Goal: Transaction & Acquisition: Book appointment/travel/reservation

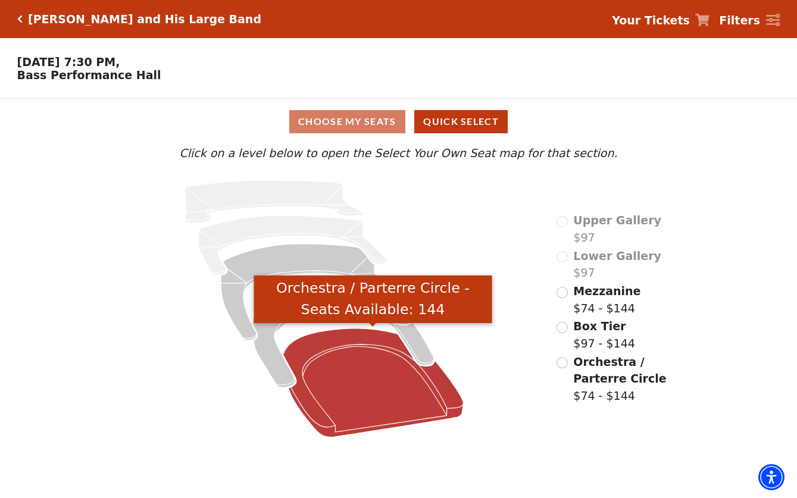
click at [358, 372] on icon "Orchestra / Parterre Circle - Seats Available: 144" at bounding box center [373, 382] width 180 height 109
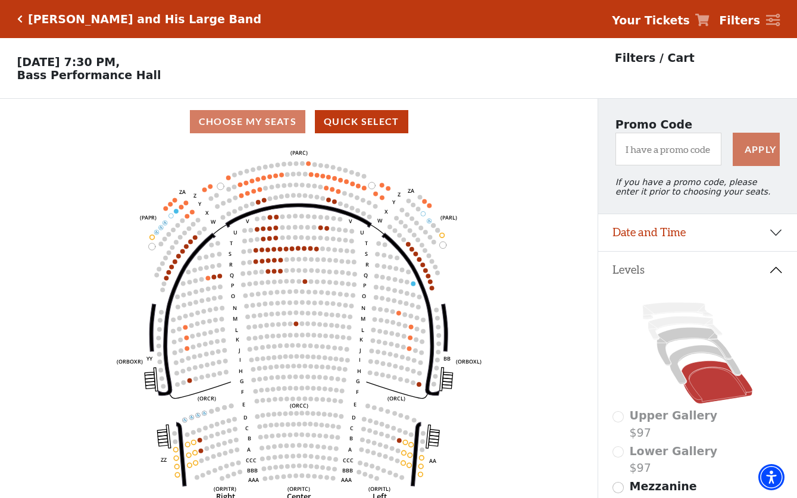
scroll to position [55, 0]
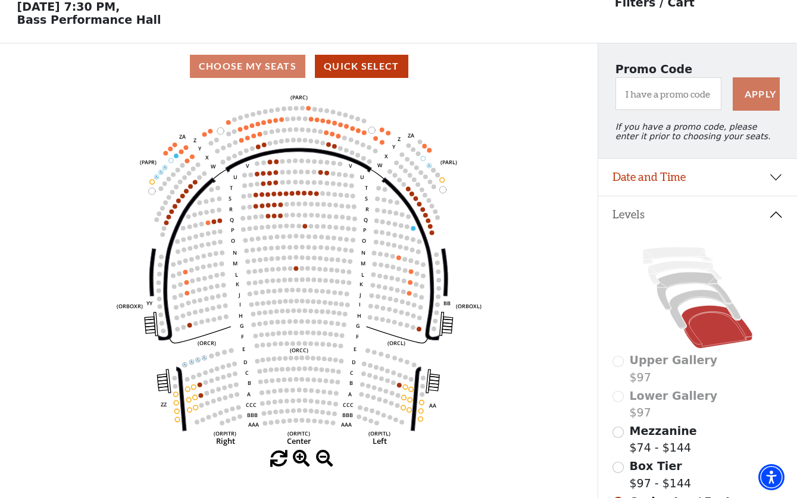
click at [496, 286] on icon "Left (ORPITL) Right (ORPITR) Center (ORPITC) ZZ AA YY BB ZA ZA (ORCL) (ORCR) (O…" at bounding box center [299, 269] width 538 height 361
click at [688, 299] on icon at bounding box center [704, 309] width 71 height 39
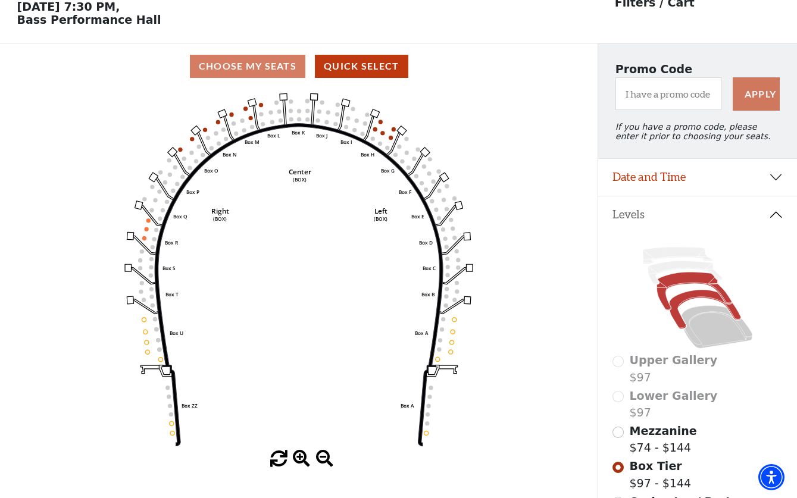
click at [682, 280] on icon at bounding box center [694, 291] width 75 height 38
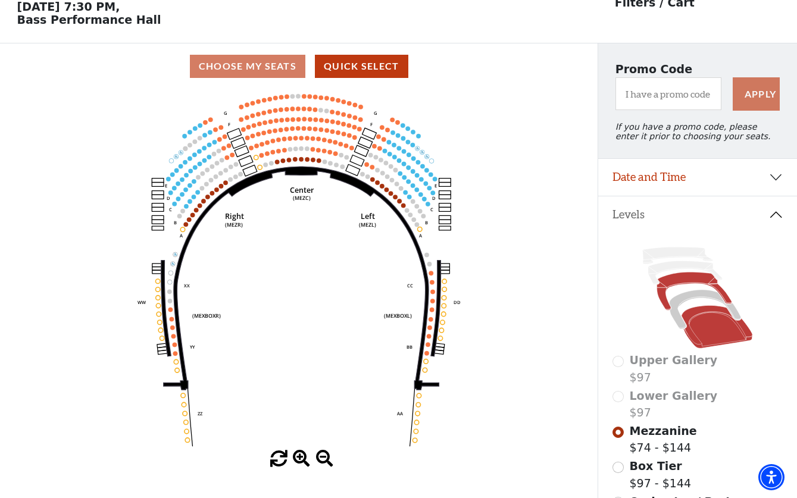
click at [709, 319] on icon at bounding box center [716, 327] width 71 height 43
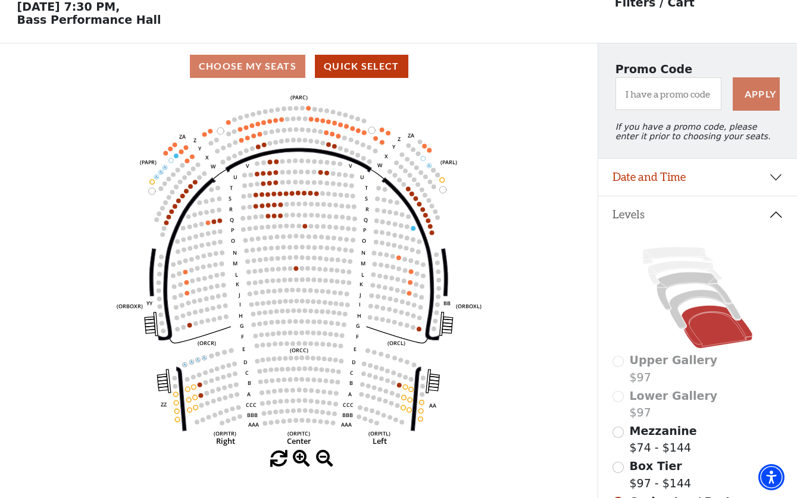
click at [679, 178] on button "Date and Time" at bounding box center [697, 177] width 199 height 37
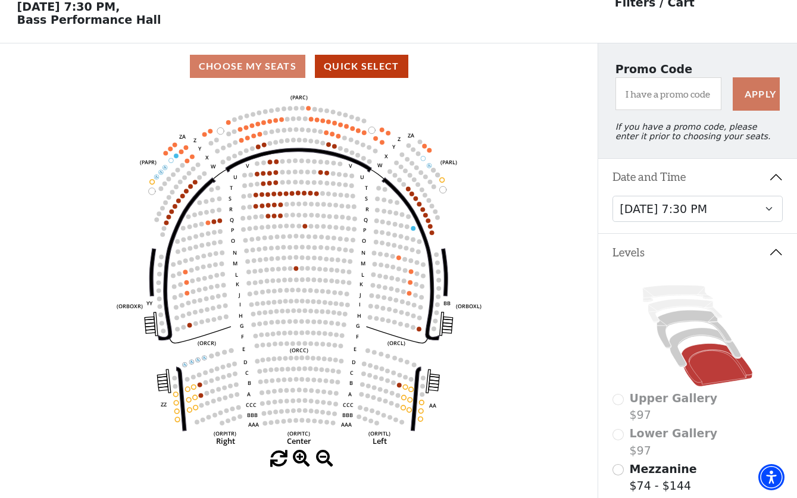
click at [679, 178] on button "Date and Time" at bounding box center [697, 177] width 199 height 37
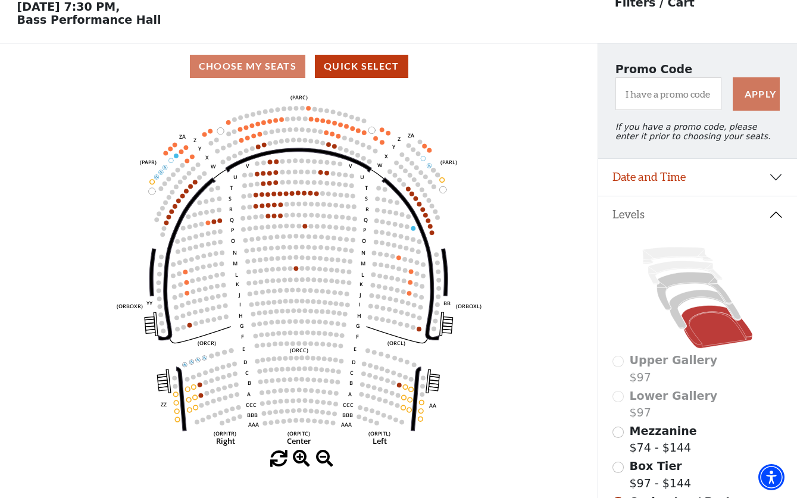
click at [679, 178] on button "Date and Time" at bounding box center [697, 177] width 199 height 37
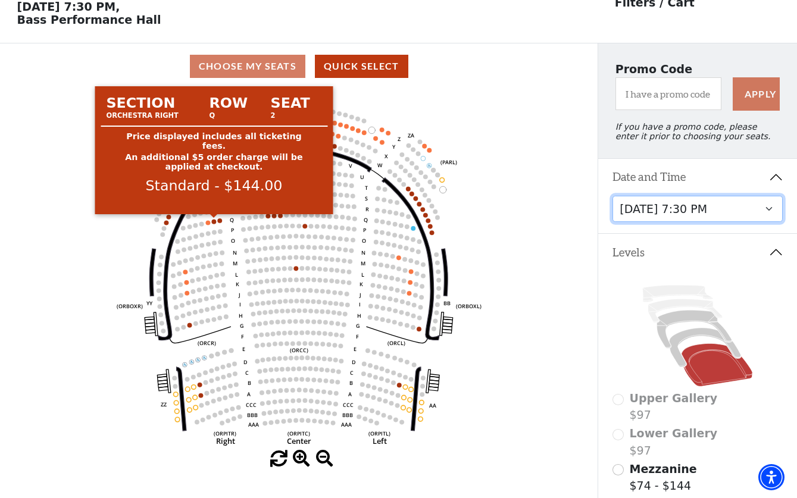
click at [214, 223] on circle at bounding box center [214, 222] width 5 height 5
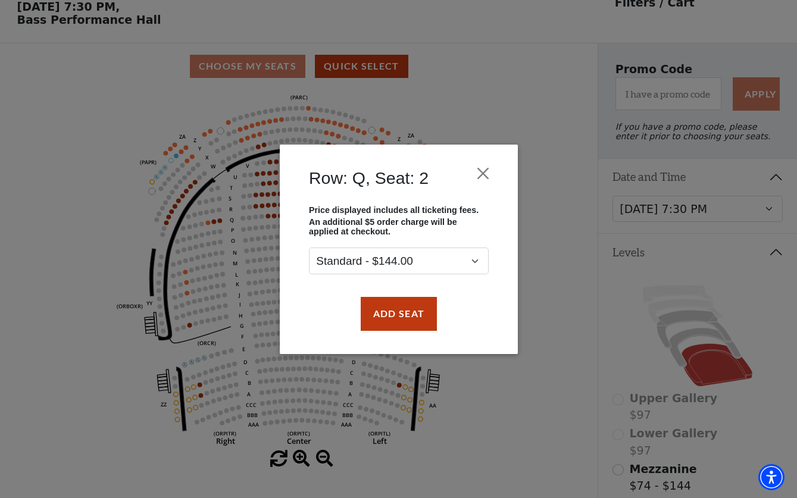
drag, startPoint x: 220, startPoint y: 222, endPoint x: 261, endPoint y: 222, distance: 41.6
click at [260, 222] on div "Row: Q, Seat: 2 Price displayed includes all ticketing fees. An additional $5 o…" at bounding box center [398, 249] width 797 height 498
click at [404, 316] on button "Add Seat" at bounding box center [398, 313] width 76 height 33
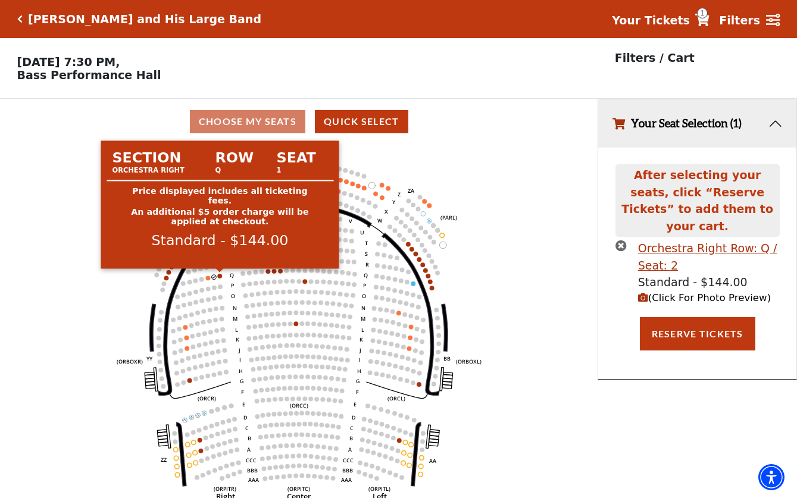
click at [220, 276] on circle at bounding box center [220, 276] width 5 height 5
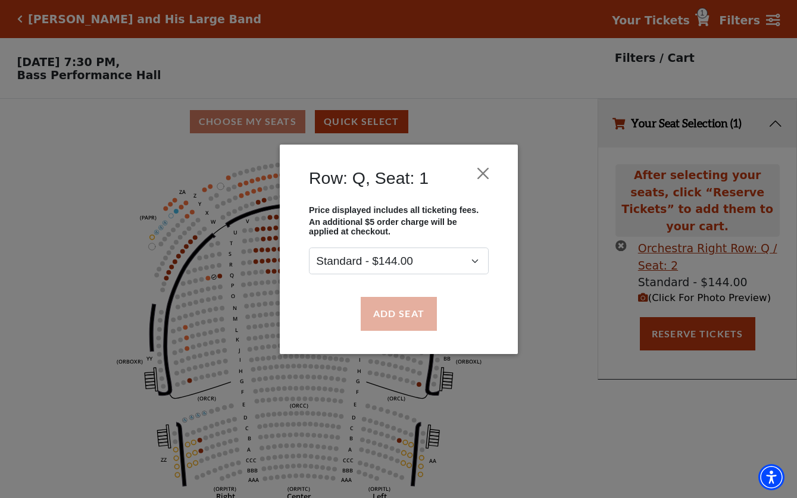
click at [392, 311] on button "Add Seat" at bounding box center [398, 313] width 76 height 33
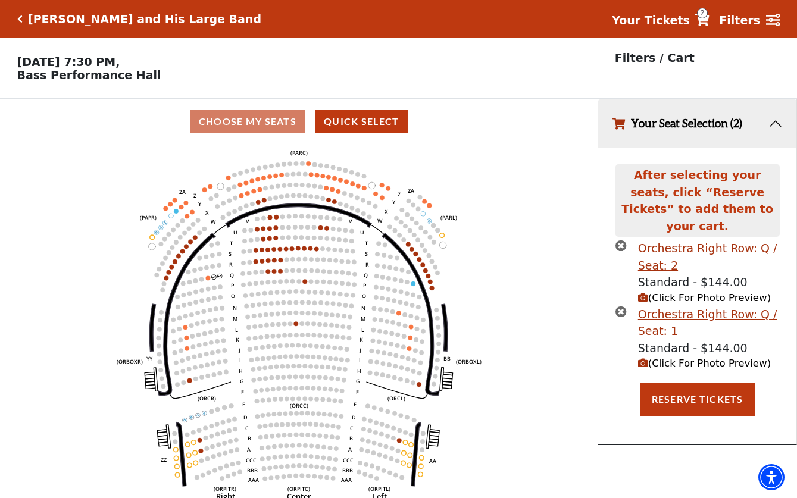
click at [643, 293] on icon "(Click For Photo Preview)" at bounding box center [643, 298] width 10 height 10
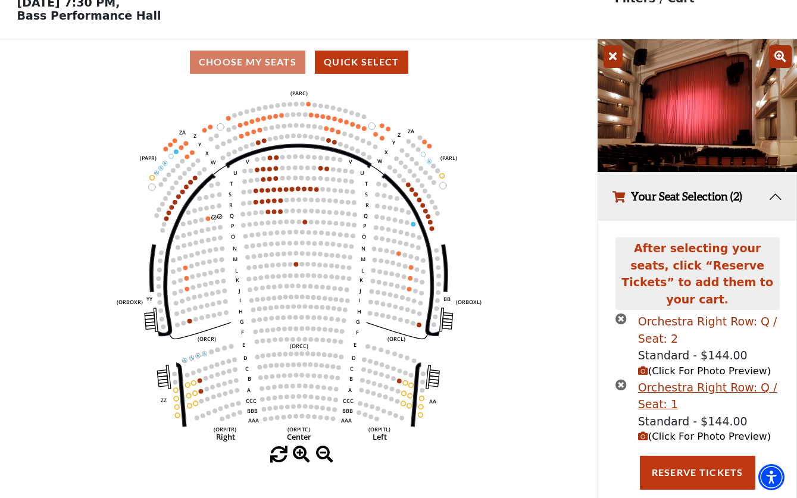
scroll to position [59, 0]
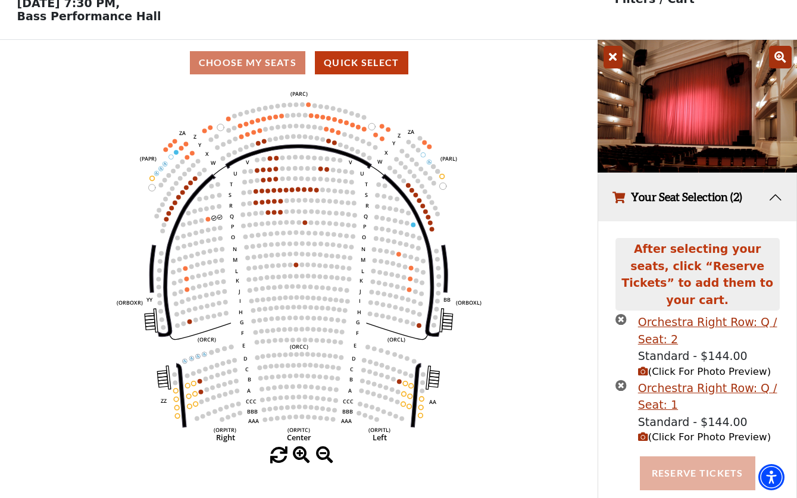
click at [690, 457] on button "Reserve Tickets" at bounding box center [697, 472] width 115 height 33
click at [703, 460] on button "Reserve Tickets" at bounding box center [697, 472] width 115 height 33
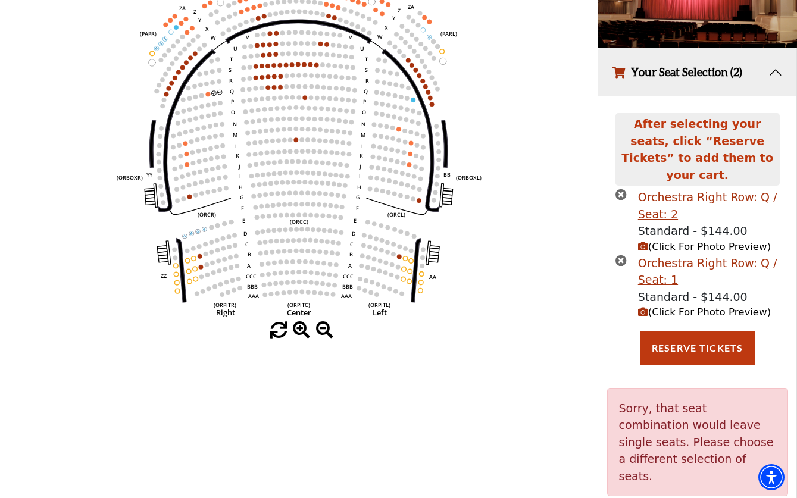
scroll to position [183, 0]
click at [706, 428] on p "Sorry, that seat combination would leave single seats. Please choose a differen…" at bounding box center [697, 442] width 157 height 85
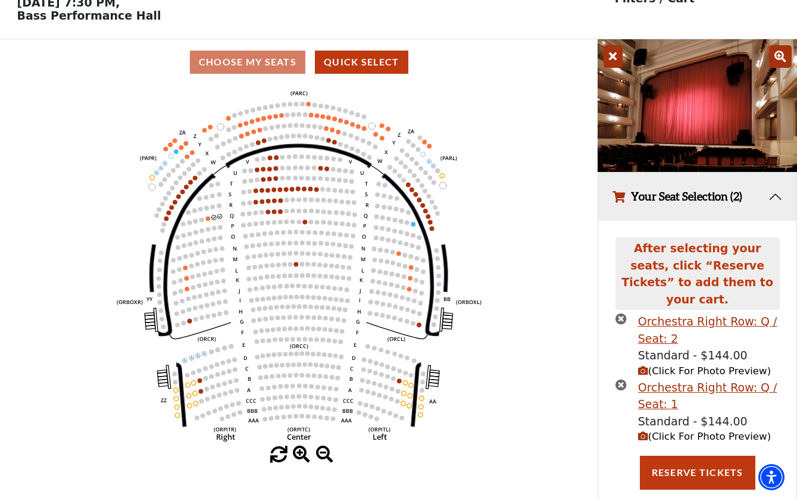
scroll to position [59, 0]
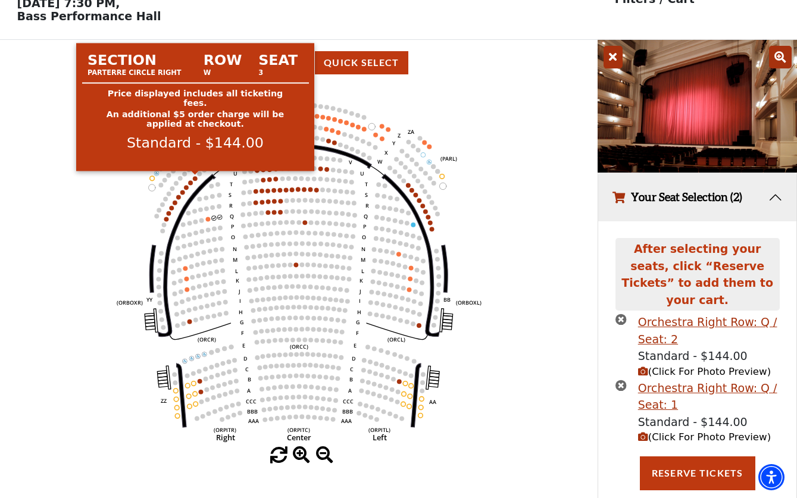
click at [195, 179] on circle at bounding box center [195, 178] width 5 height 5
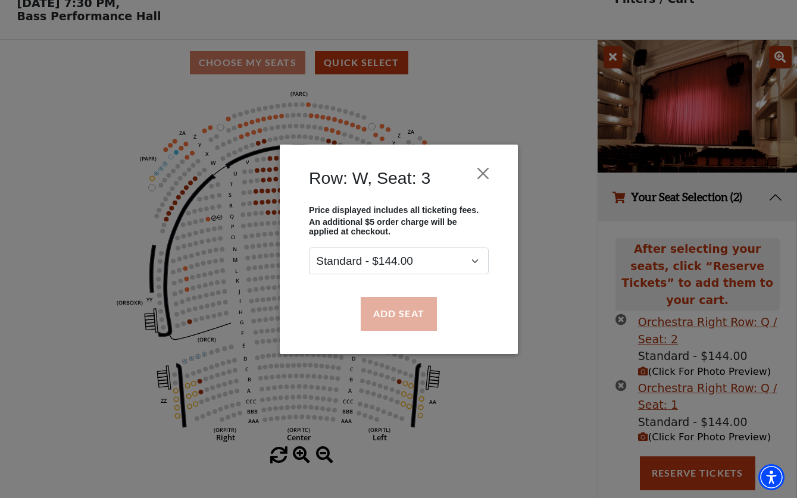
click at [416, 306] on button "Add Seat" at bounding box center [398, 313] width 76 height 33
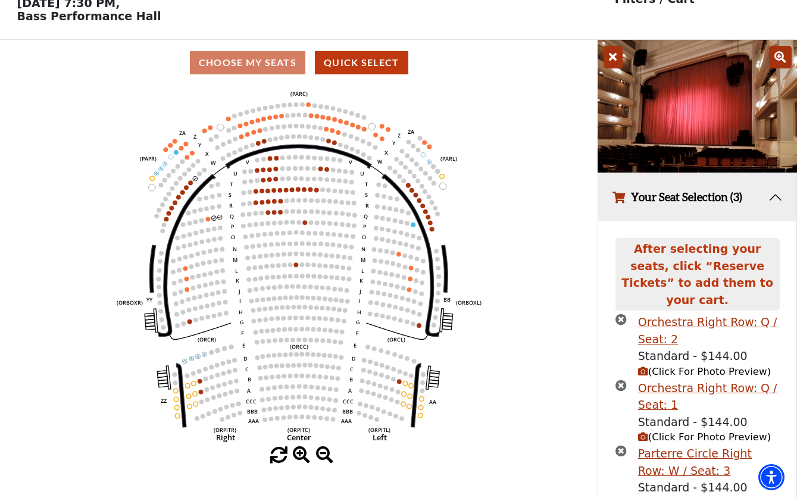
scroll to position [94, 0]
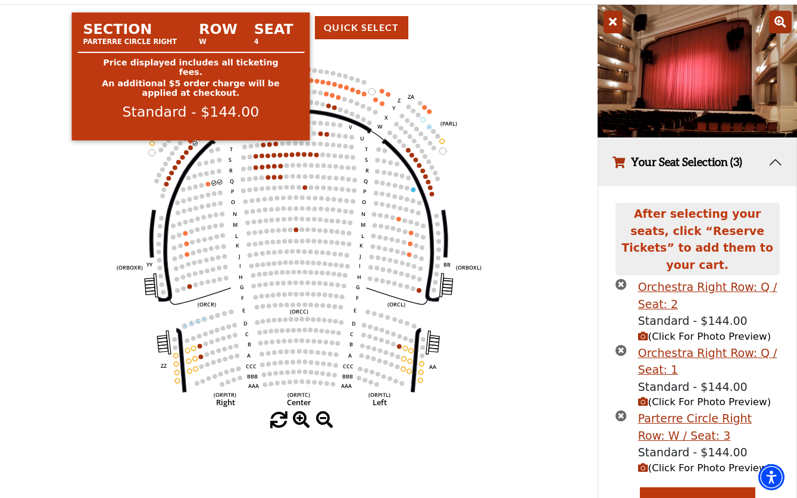
click at [192, 149] on circle at bounding box center [190, 147] width 5 height 5
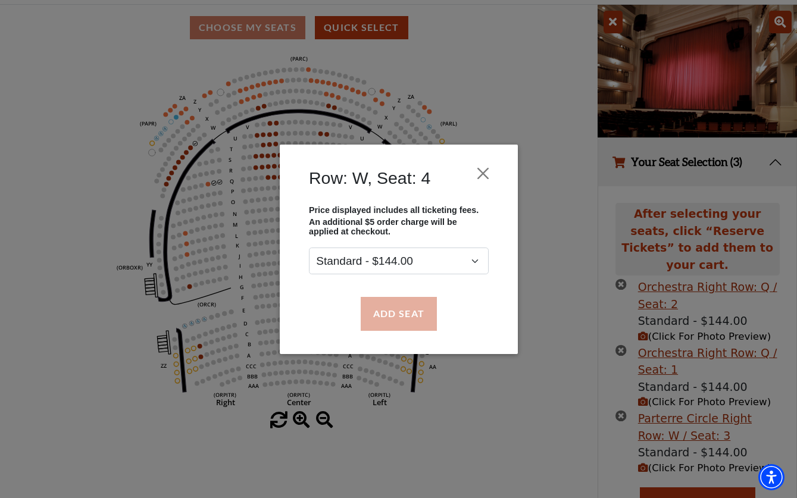
click at [408, 314] on button "Add Seat" at bounding box center [398, 313] width 76 height 33
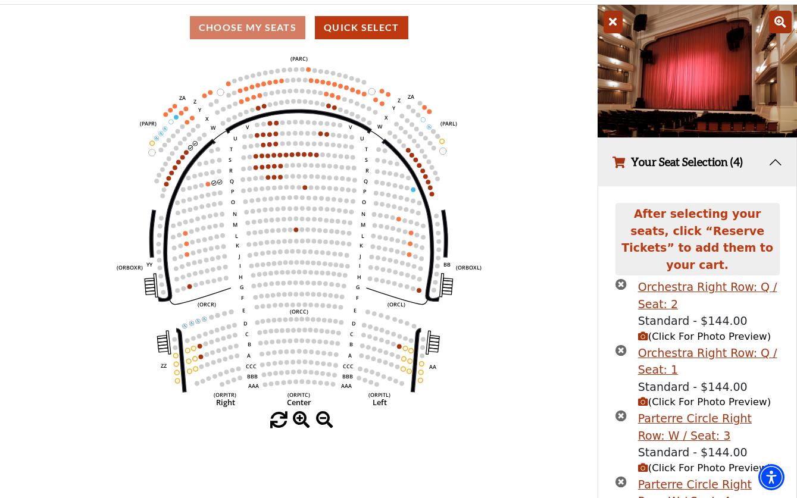
scroll to position [158, 0]
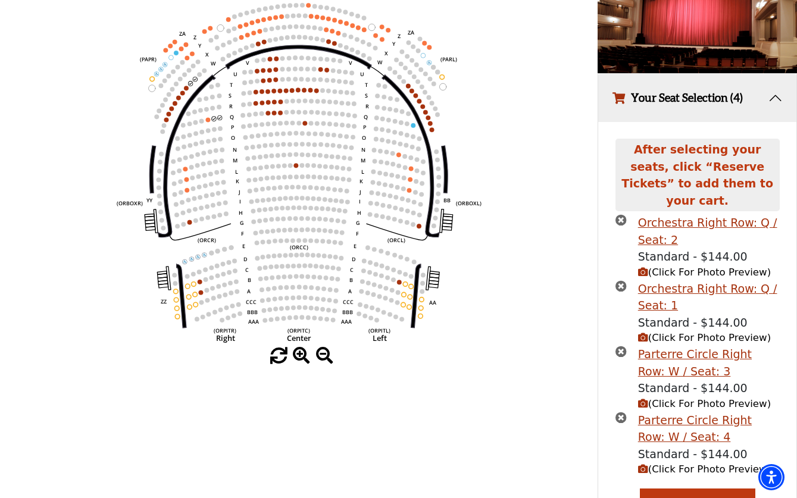
click at [621, 214] on icon "times-circle" at bounding box center [620, 219] width 11 height 11
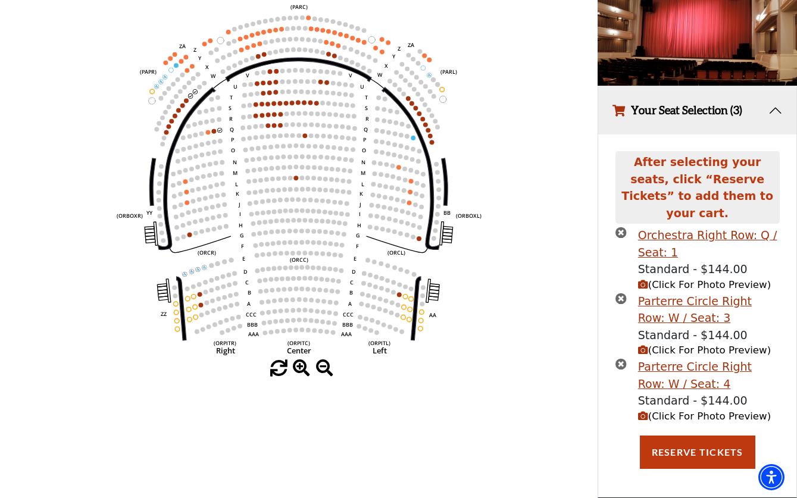
scroll to position [123, 0]
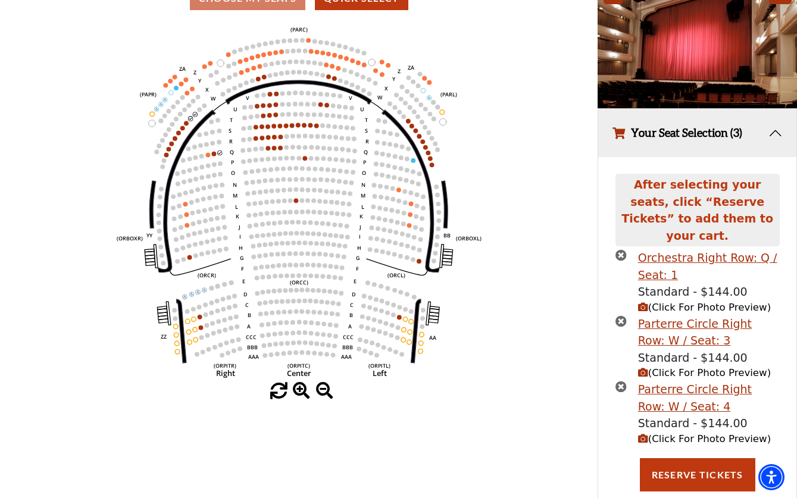
click at [623, 249] on icon "times-circle" at bounding box center [620, 254] width 11 height 11
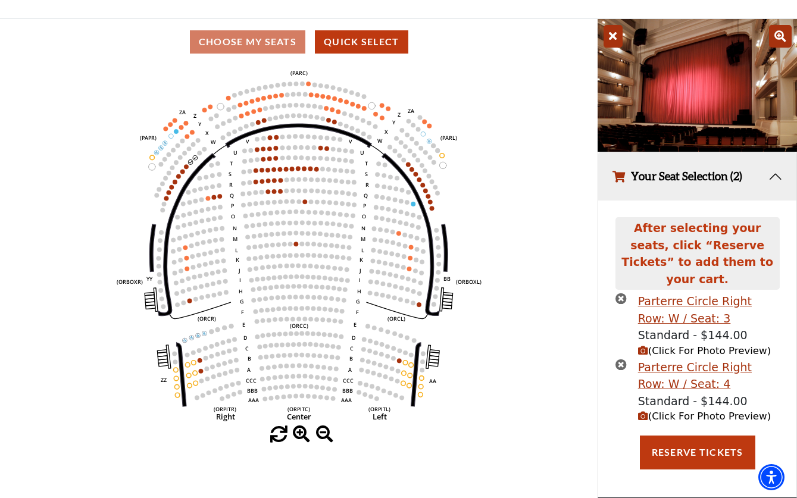
scroll to position [59, 0]
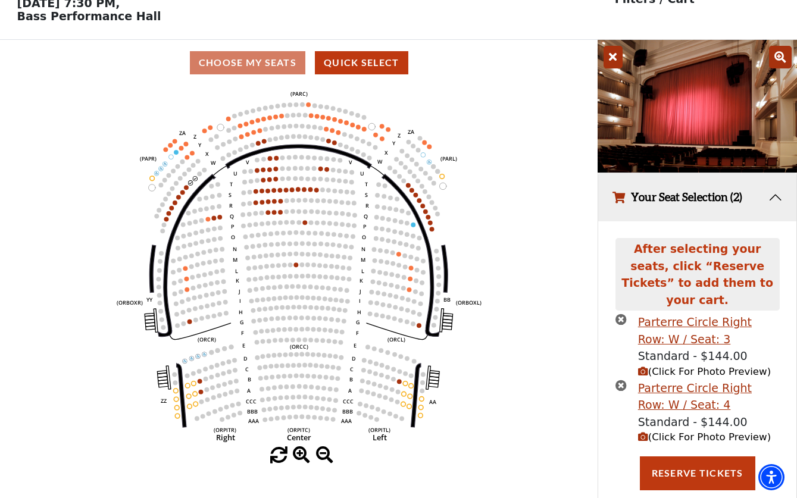
click at [775, 195] on button "Your Seat Selection (2)" at bounding box center [697, 197] width 198 height 48
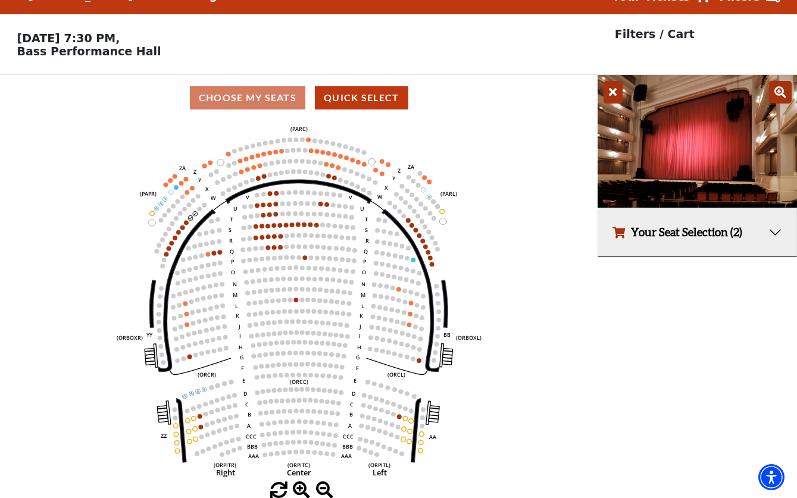
click at [778, 225] on button "Your Seat Selection (2)" at bounding box center [697, 232] width 198 height 48
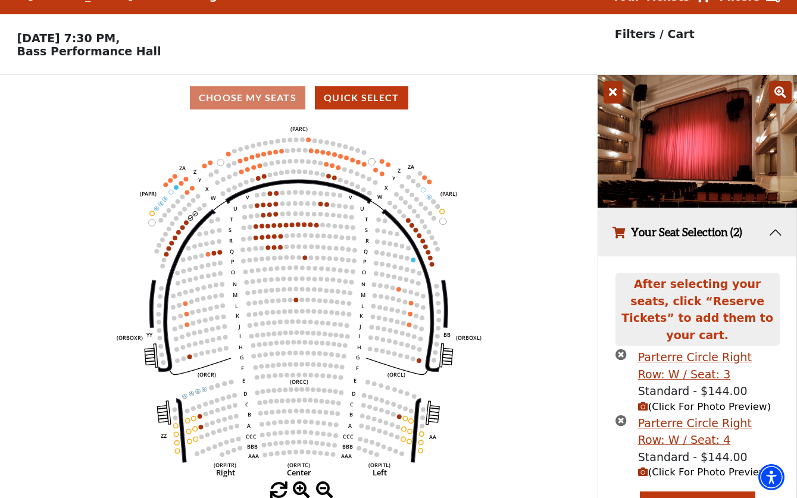
click at [646, 402] on icon "(Click For Photo Preview)" at bounding box center [643, 407] width 10 height 10
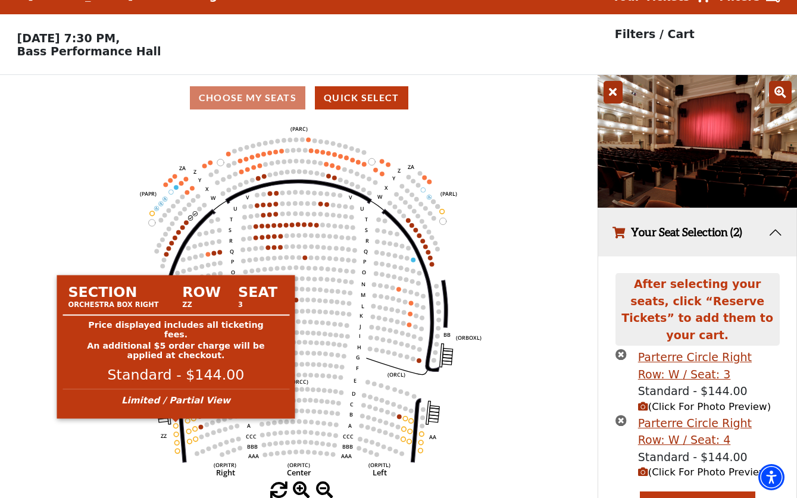
click at [177, 424] on circle at bounding box center [176, 426] width 5 height 5
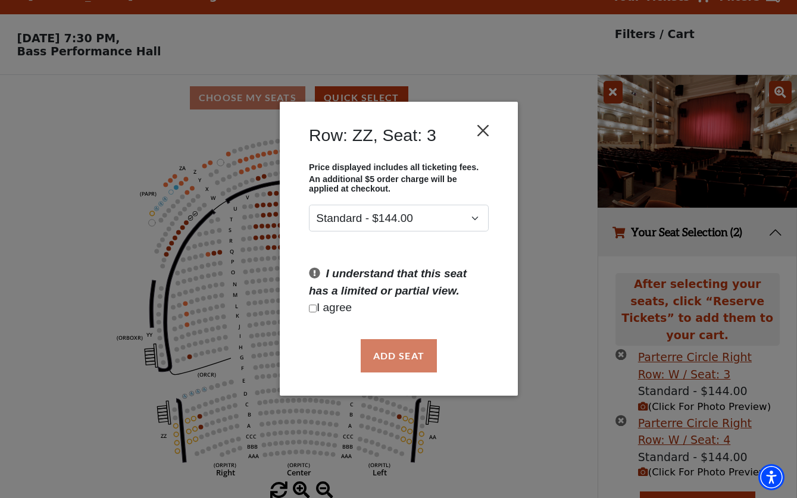
click at [482, 129] on button "Close" at bounding box center [482, 131] width 23 height 23
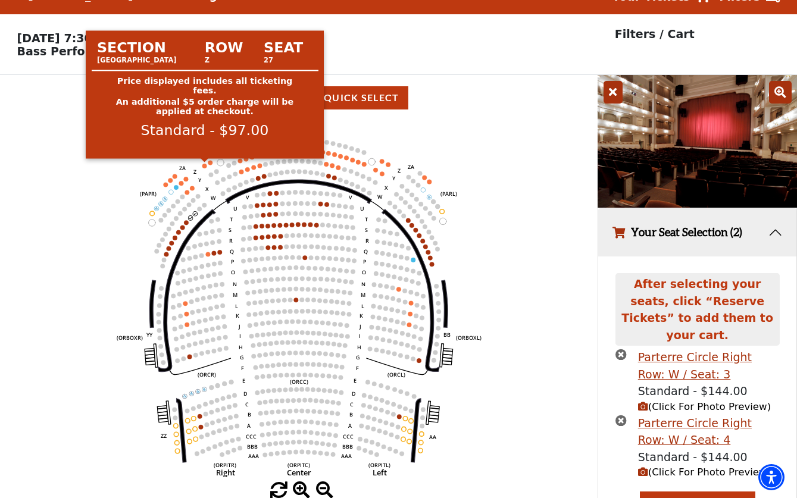
click at [204, 165] on circle at bounding box center [204, 166] width 5 height 5
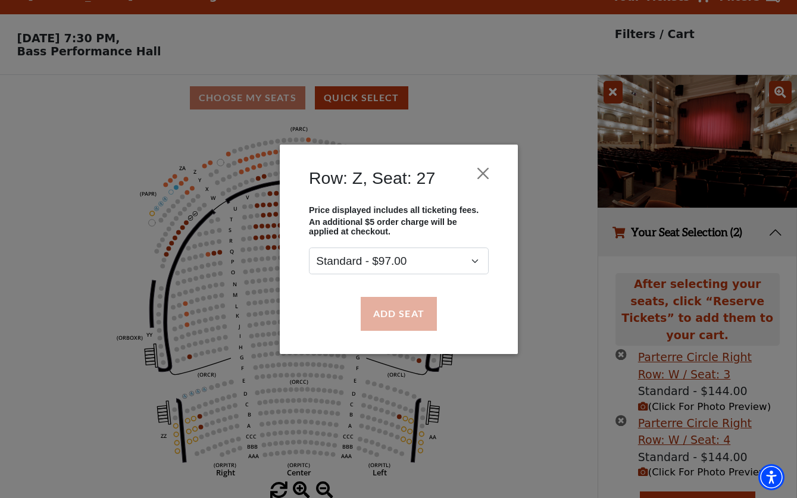
click at [404, 312] on button "Add Seat" at bounding box center [398, 313] width 76 height 33
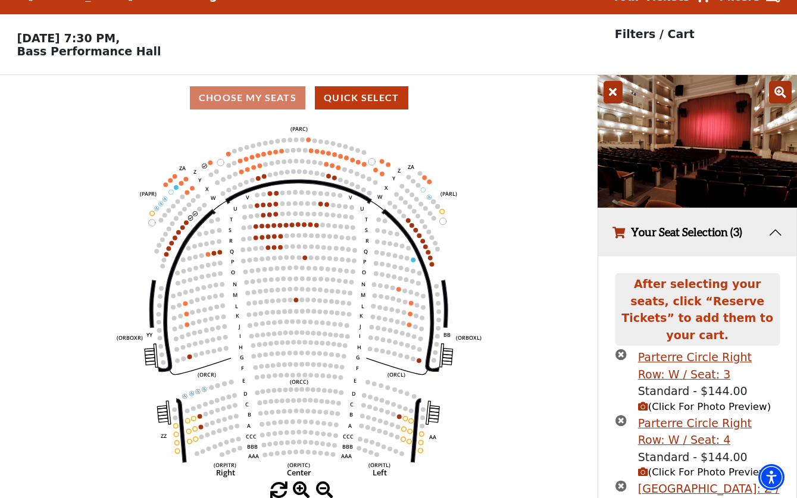
scroll to position [94, 0]
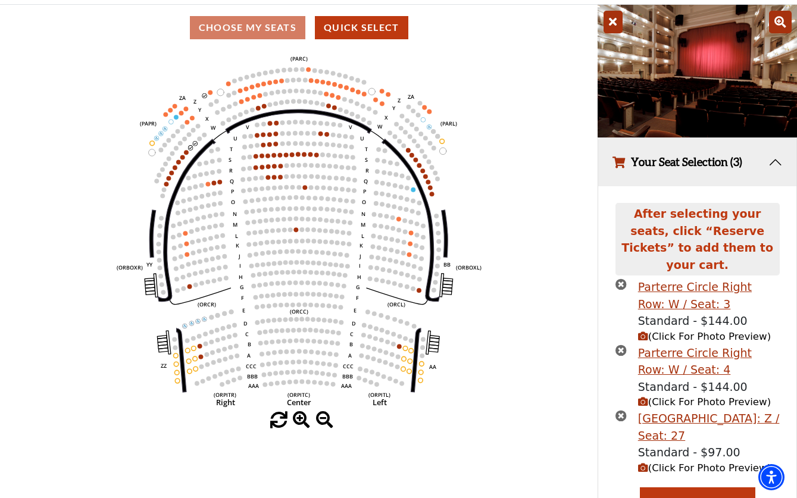
click at [670, 462] on span "(Click For Photo Preview)" at bounding box center [704, 467] width 133 height 11
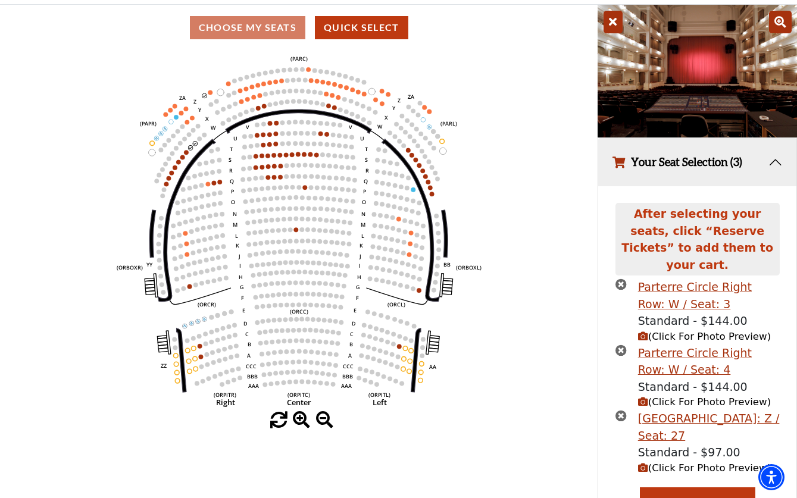
click at [543, 237] on icon "Left (ORPITL) Right (ORPITR) Center (ORPITC) ZZ AA YY BB ZA ZA (ORCL) (ORCR) (O…" at bounding box center [299, 231] width 538 height 361
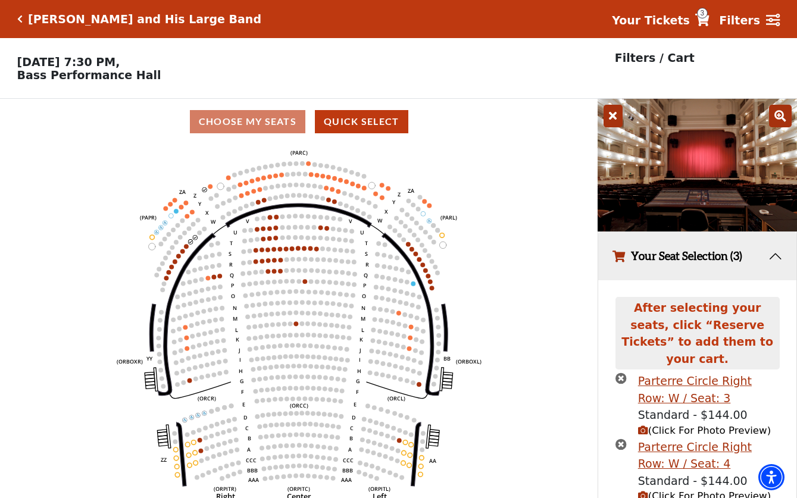
scroll to position [0, 0]
click at [772, 20] on icon at bounding box center [773, 20] width 14 height 13
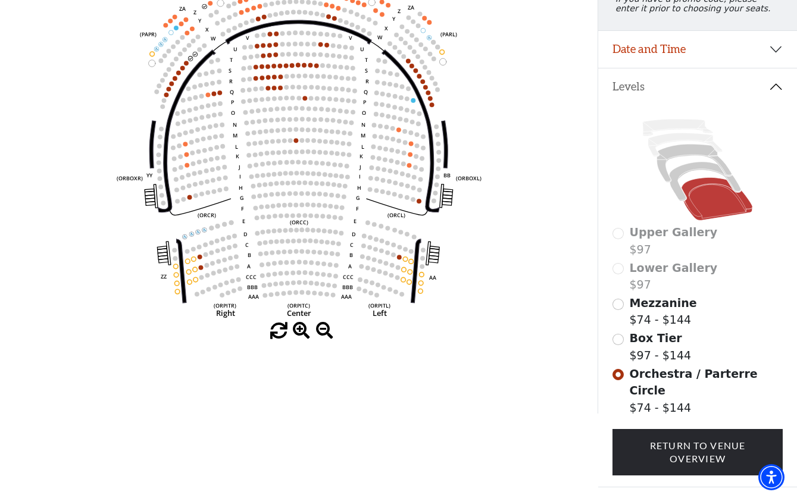
scroll to position [214, 0]
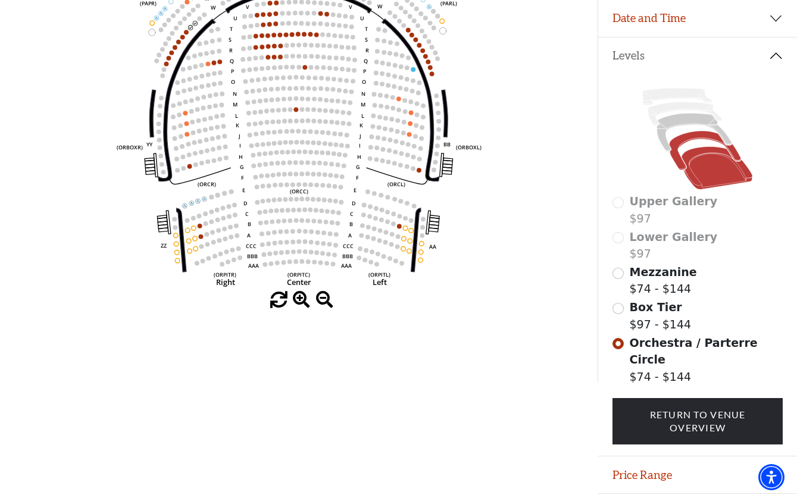
click at [695, 138] on icon at bounding box center [704, 150] width 71 height 39
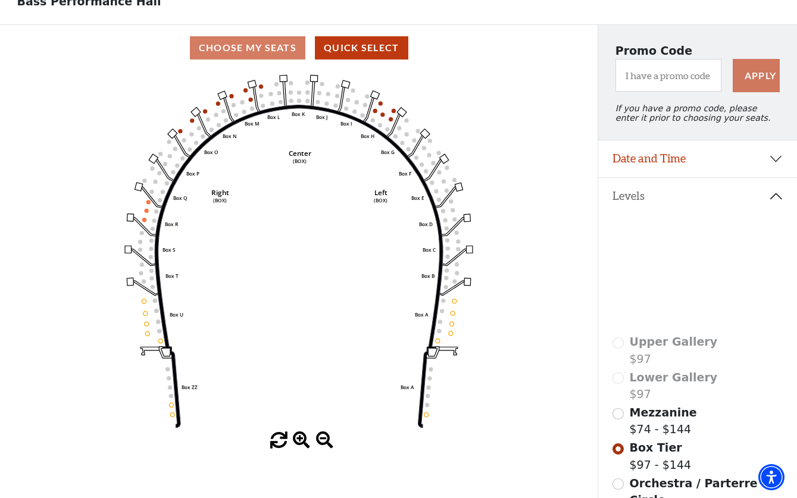
scroll to position [65, 0]
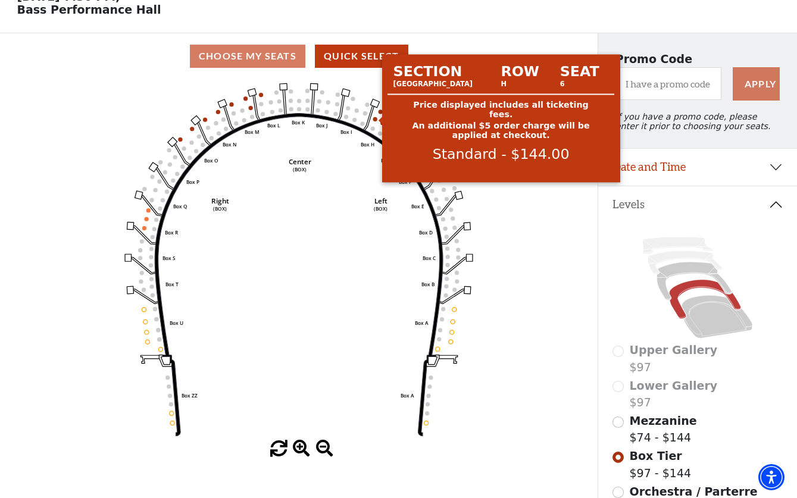
click at [374, 118] on circle at bounding box center [375, 119] width 4 height 4
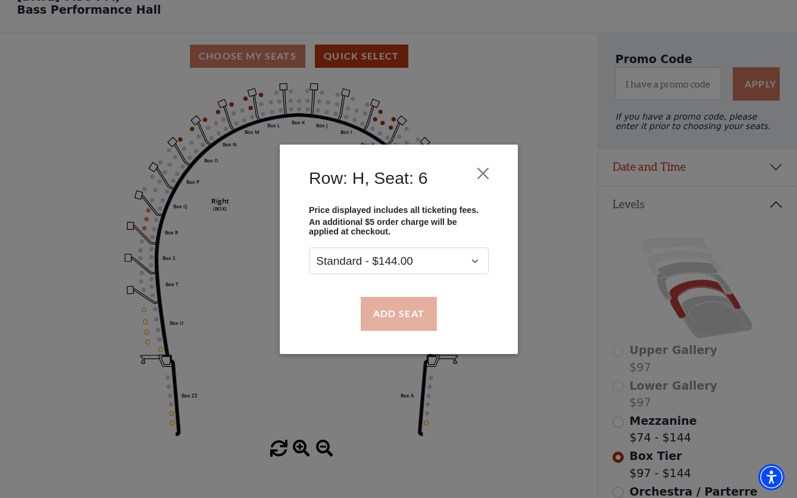
click at [413, 317] on button "Add Seat" at bounding box center [398, 313] width 76 height 33
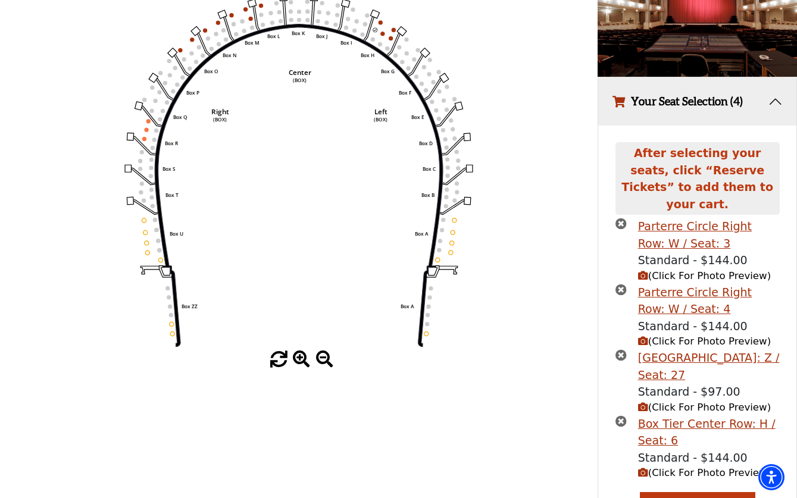
scroll to position [158, 0]
